Goal: Task Accomplishment & Management: Use online tool/utility

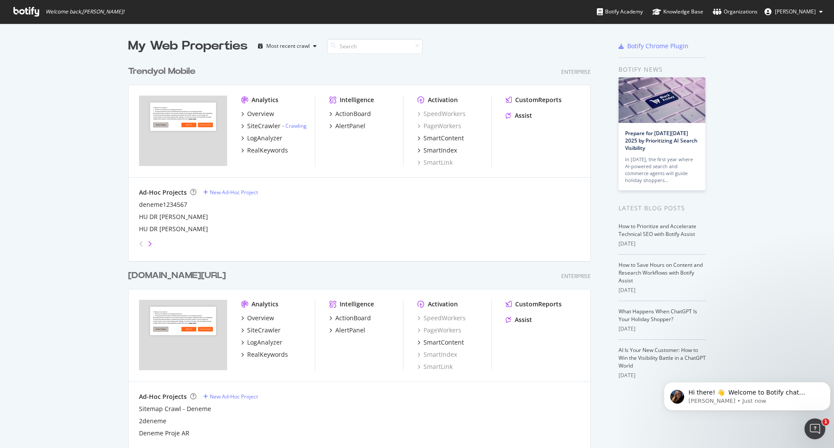
click at [148, 245] on icon "angle-right" at bounding box center [150, 243] width 4 height 7
click at [139, 244] on icon "angle-left" at bounding box center [141, 243] width 4 height 7
click at [148, 243] on icon "angle-right" at bounding box center [150, 243] width 4 height 7
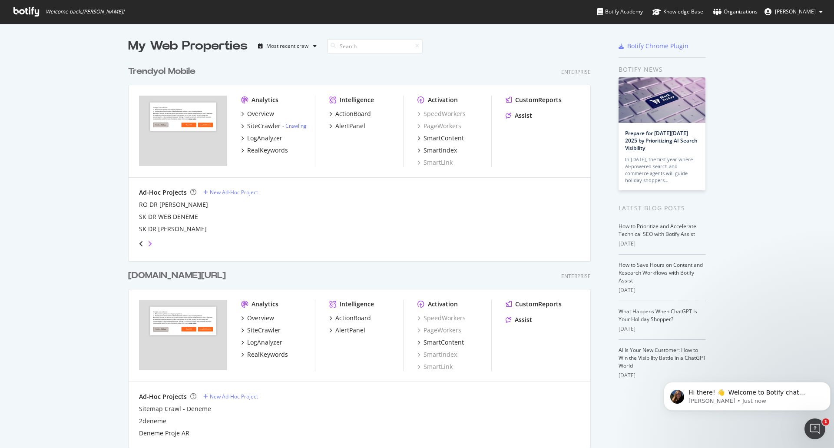
click at [148, 243] on icon "angle-right" at bounding box center [150, 243] width 4 height 7
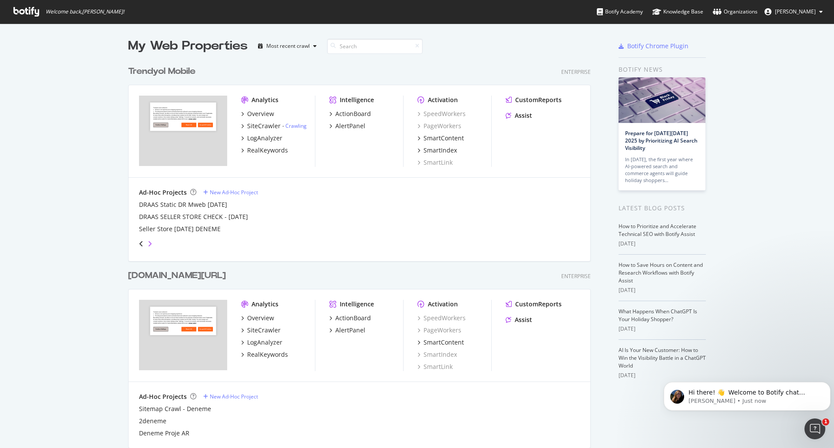
click at [148, 243] on icon "angle-right" at bounding box center [150, 243] width 4 height 7
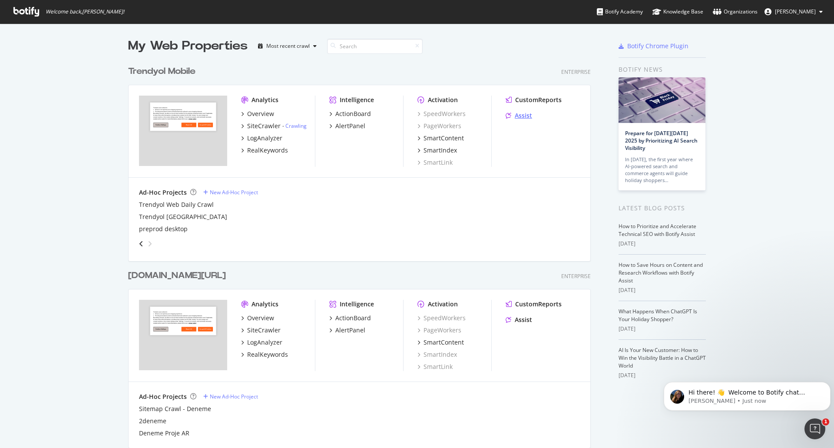
click at [524, 116] on div "Assist" at bounding box center [523, 115] width 17 height 9
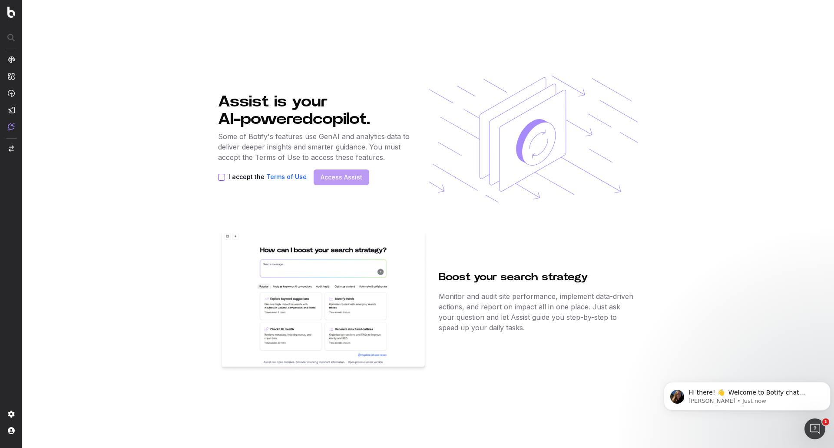
click at [236, 176] on label "I accept the Terms of Use" at bounding box center [268, 177] width 78 height 7
click at [225, 176] on button "I accept the Terms of Use" at bounding box center [221, 177] width 7 height 7
click at [349, 176] on link "Access Assist" at bounding box center [342, 177] width 42 height 9
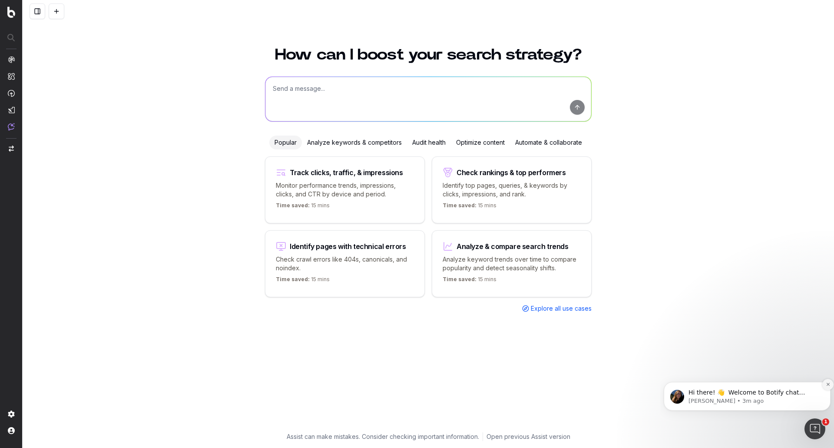
click at [827, 385] on icon "Dismiss notification" at bounding box center [828, 384] width 5 height 5
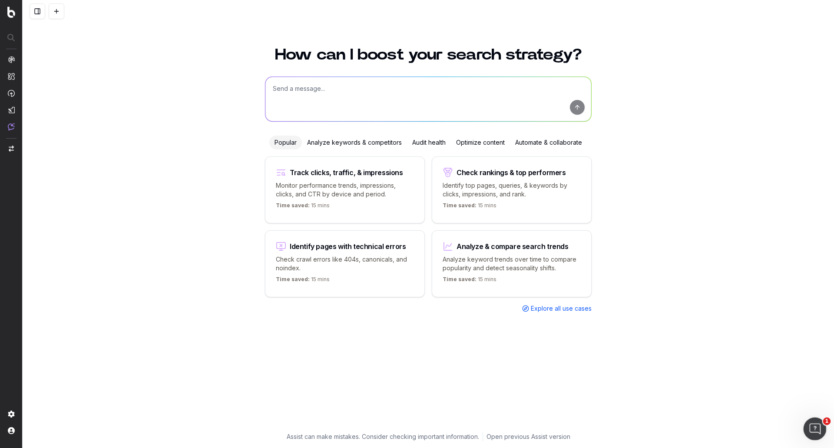
click at [815, 426] on icon "Open Intercom Messenger" at bounding box center [814, 428] width 14 height 14
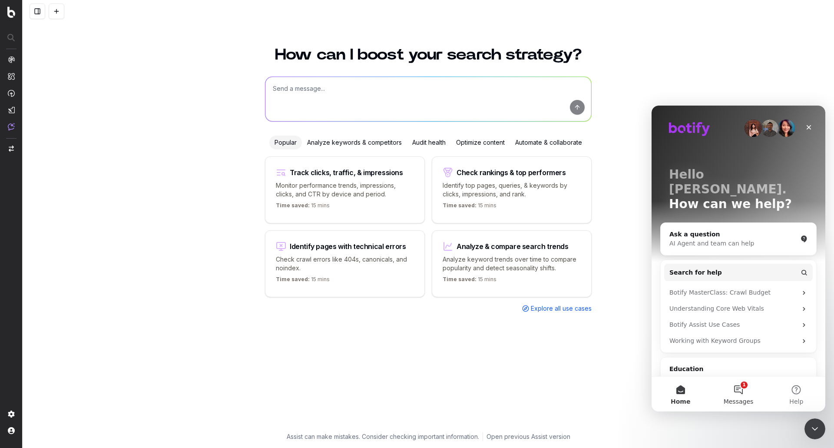
click at [738, 389] on button "1 Messages" at bounding box center [739, 394] width 58 height 35
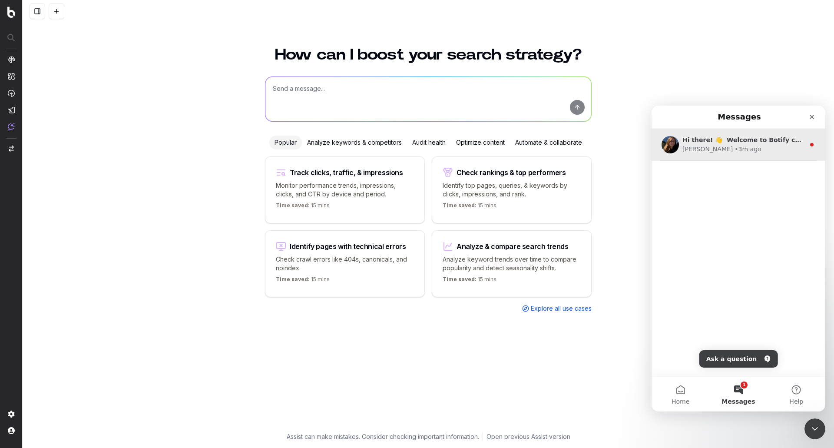
click at [737, 156] on div "Hi there! 👋 Welcome to Botify chat support! Have a question? Reply to this mess…" at bounding box center [739, 145] width 174 height 32
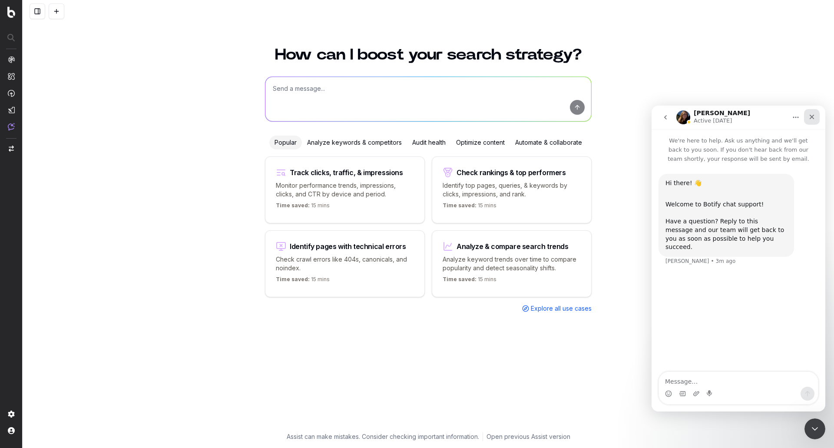
click at [814, 120] on div "Close" at bounding box center [812, 117] width 16 height 16
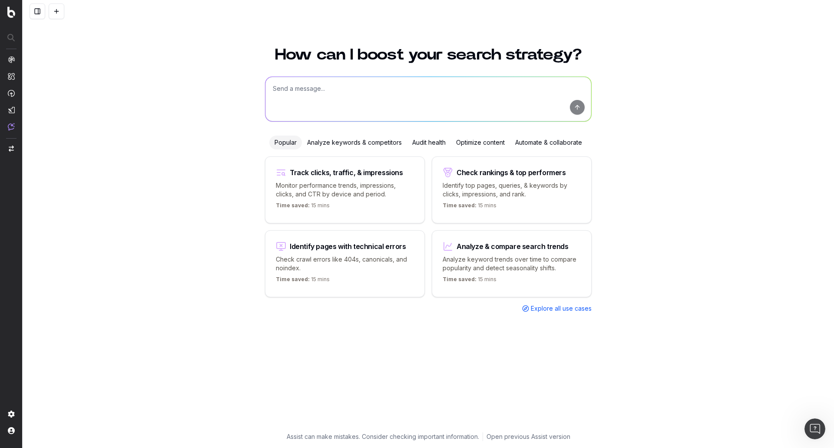
click at [342, 149] on div "Analyze keywords & competitors" at bounding box center [354, 143] width 105 height 14
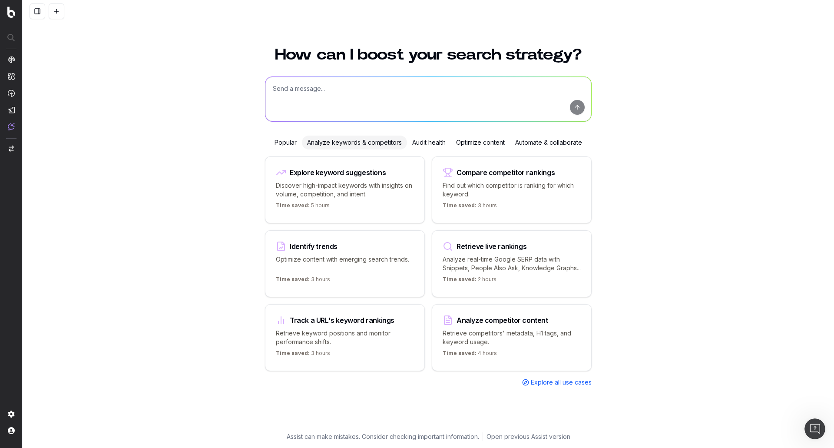
click at [421, 140] on div "Audit health" at bounding box center [429, 143] width 44 height 14
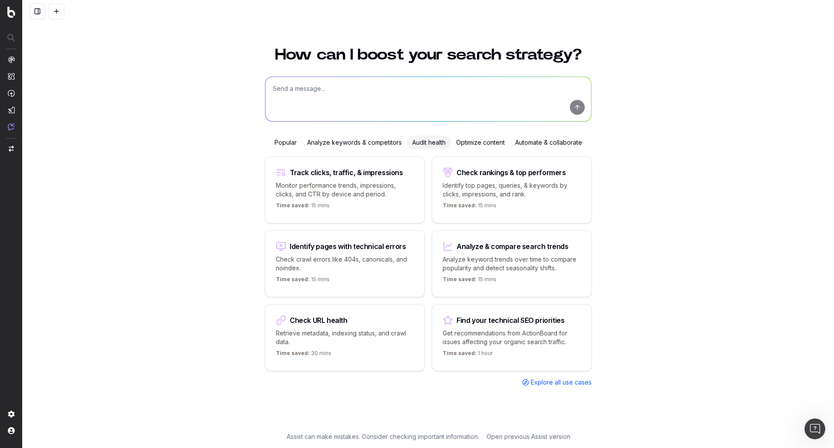
click at [31, 7] on button at bounding box center [38, 11] width 16 height 16
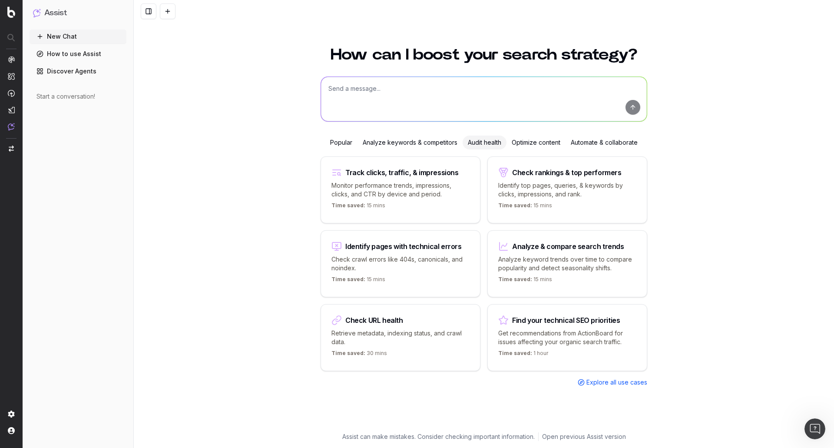
click at [94, 67] on link "Discover Agents" at bounding box center [78, 71] width 97 height 14
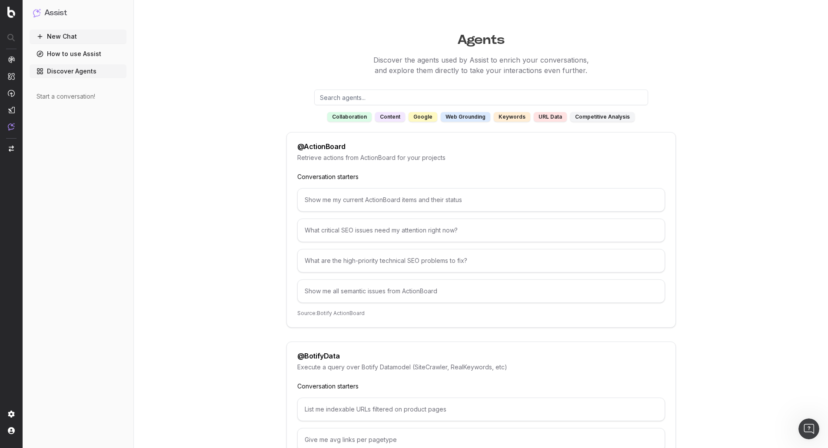
click at [603, 118] on div "competitive analysis" at bounding box center [602, 117] width 64 height 10
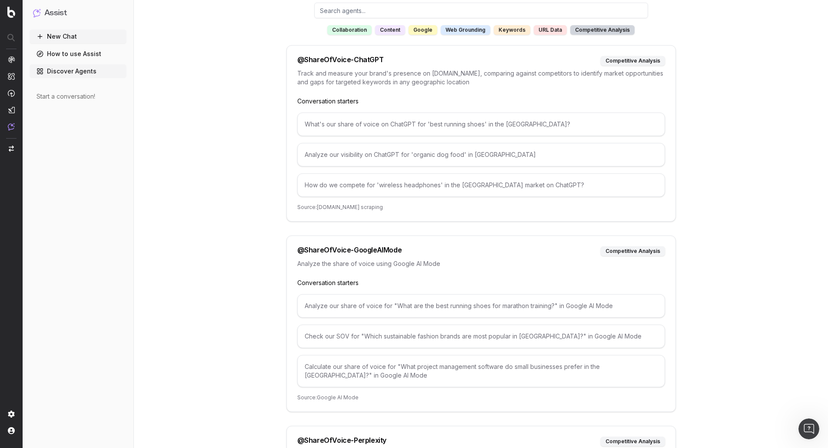
scroll to position [267, 0]
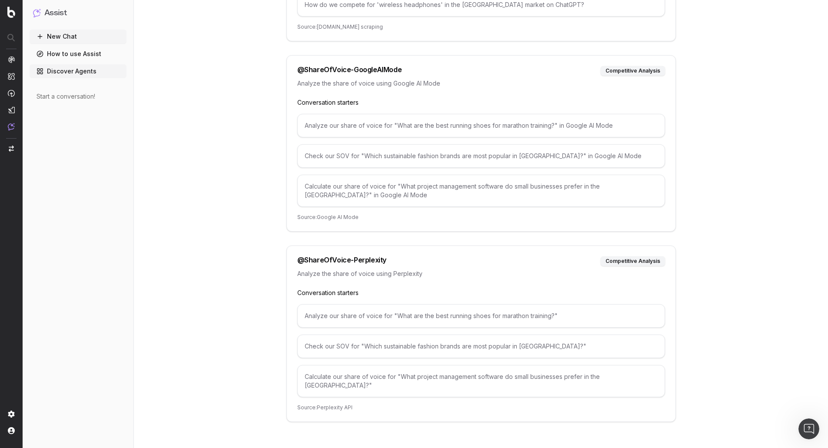
click at [13, 149] on img "button" at bounding box center [11, 149] width 5 height 6
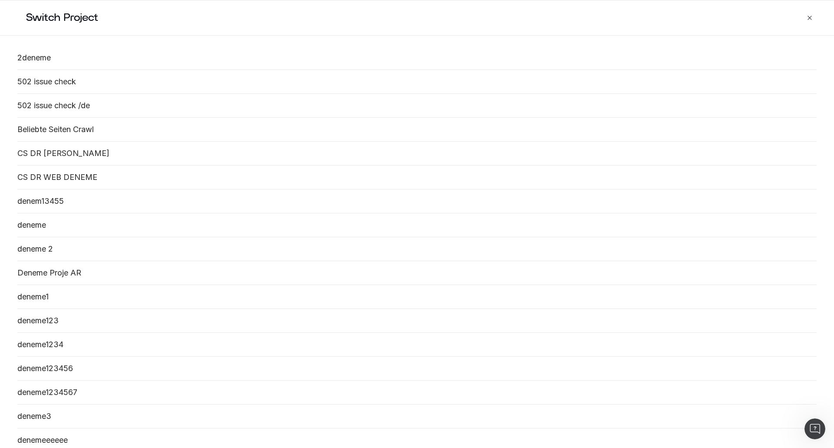
click at [809, 17] on icon "button" at bounding box center [809, 17] width 3 height 3
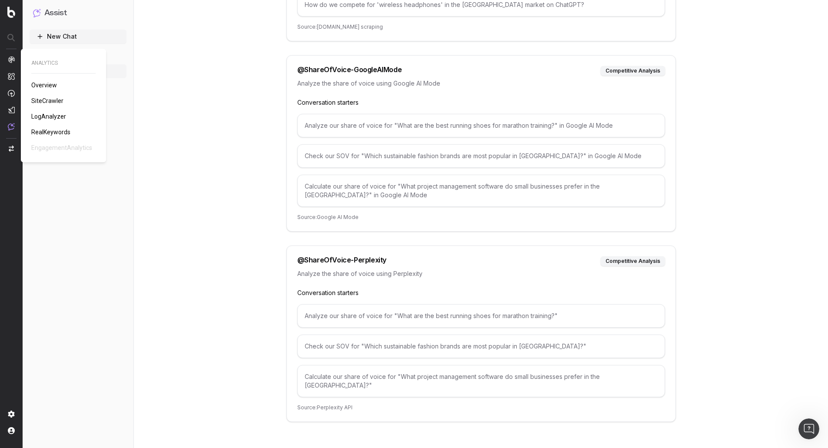
click at [49, 99] on span "SiteCrawler" at bounding box center [47, 100] width 32 height 7
